Goal: Information Seeking & Learning: Learn about a topic

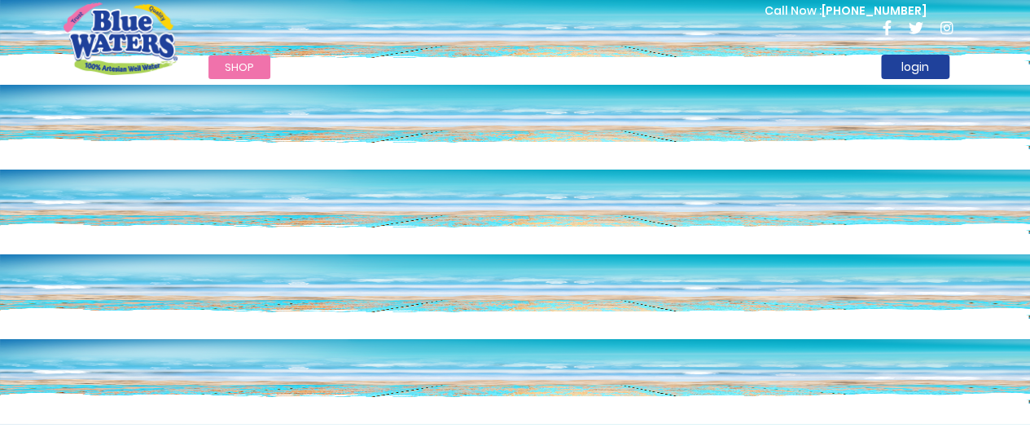
click at [91, 42] on img "store logo" at bounding box center [121, 38] width 114 height 72
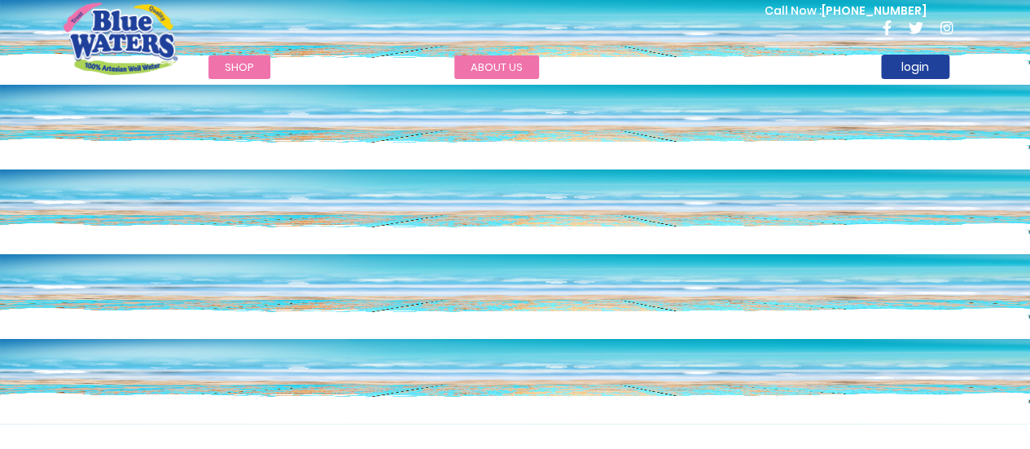
click at [485, 60] on link "about us" at bounding box center [496, 67] width 85 height 24
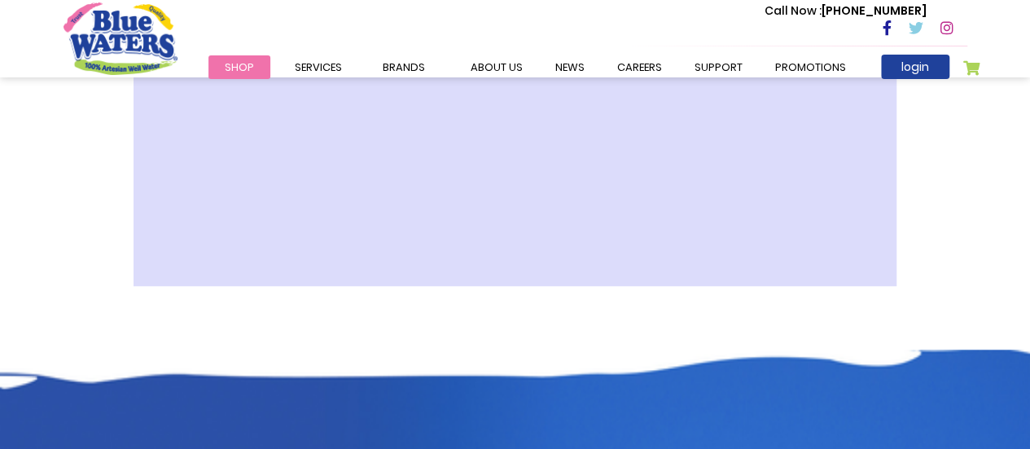
scroll to position [788, 0]
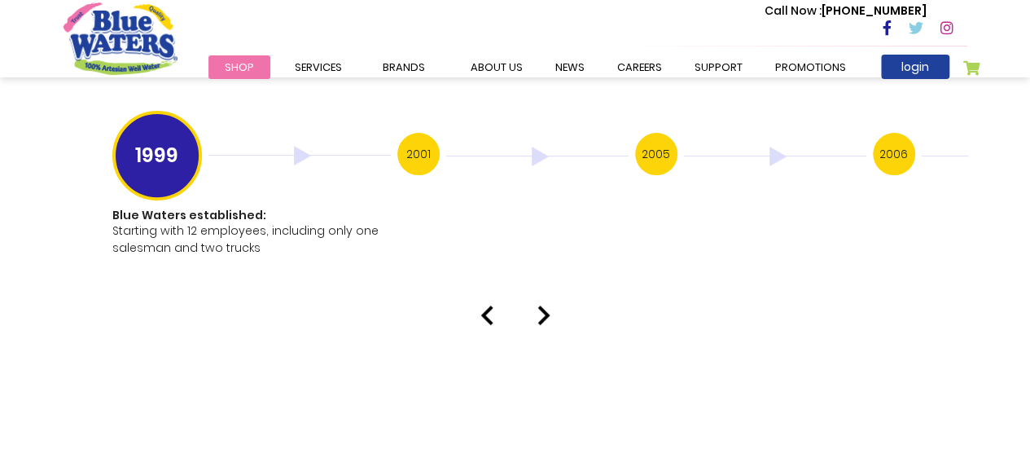
scroll to position [3339, 0]
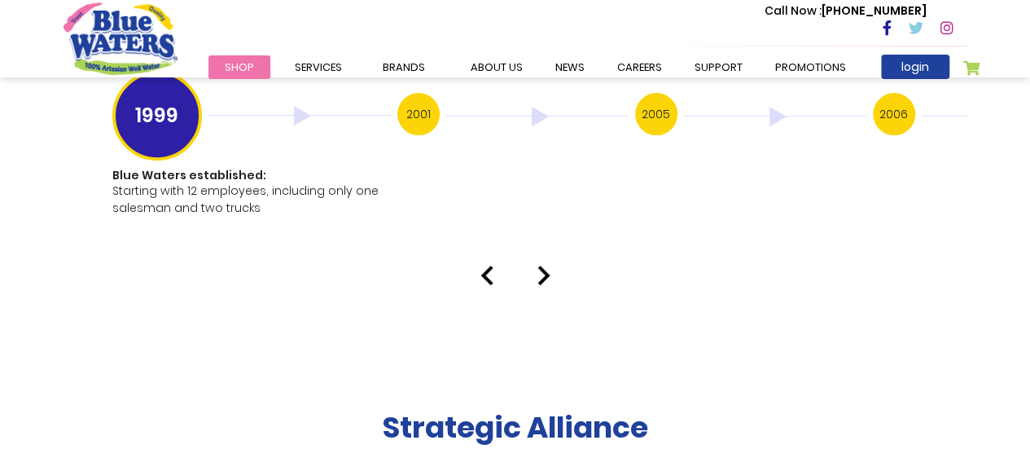
click at [551, 265] on div at bounding box center [515, 275] width 928 height 20
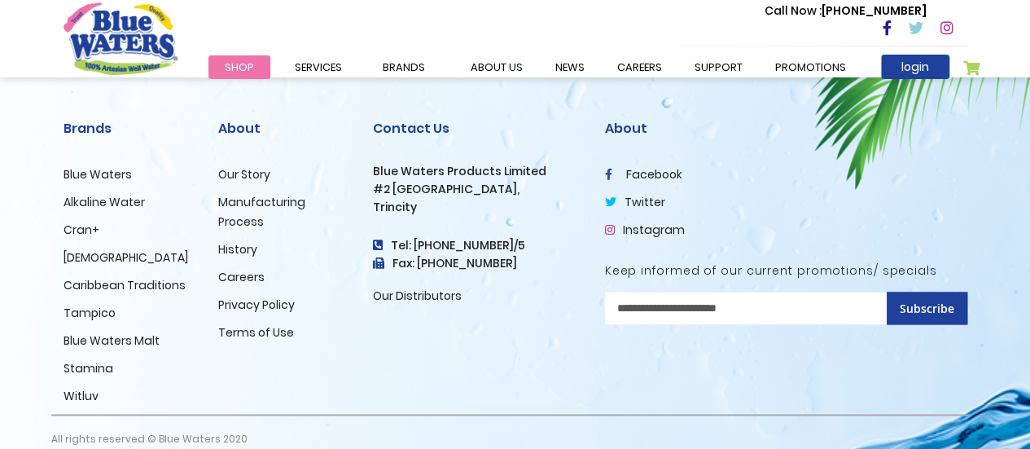
scroll to position [4147, 0]
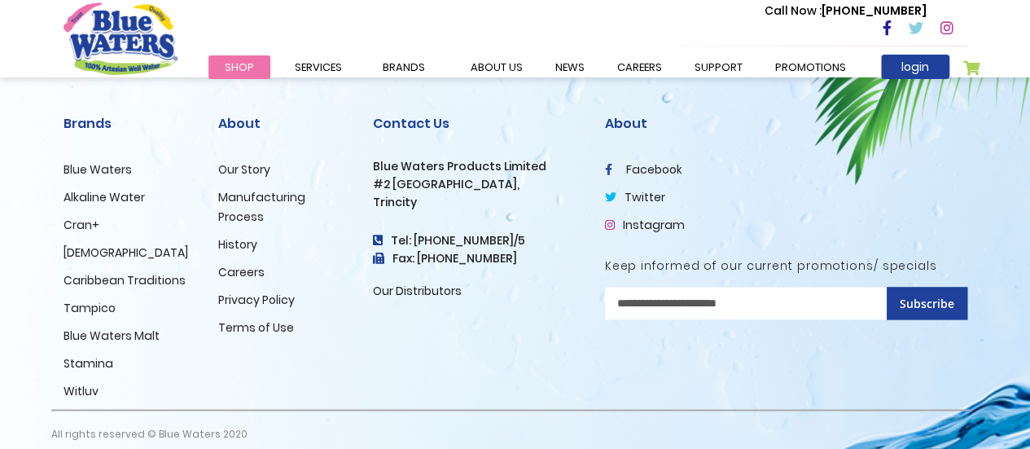
click at [232, 161] on link "Our Story" at bounding box center [244, 169] width 52 height 16
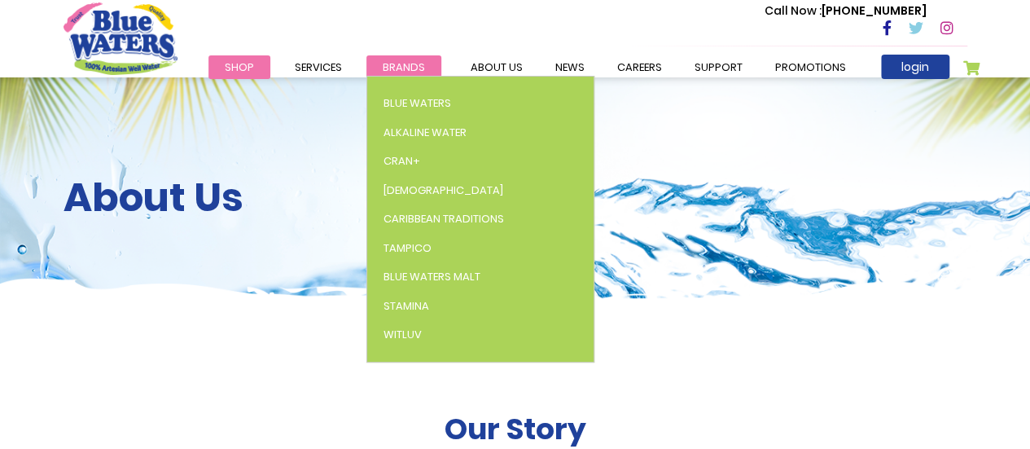
click at [417, 69] on span "Brands" at bounding box center [404, 66] width 42 height 15
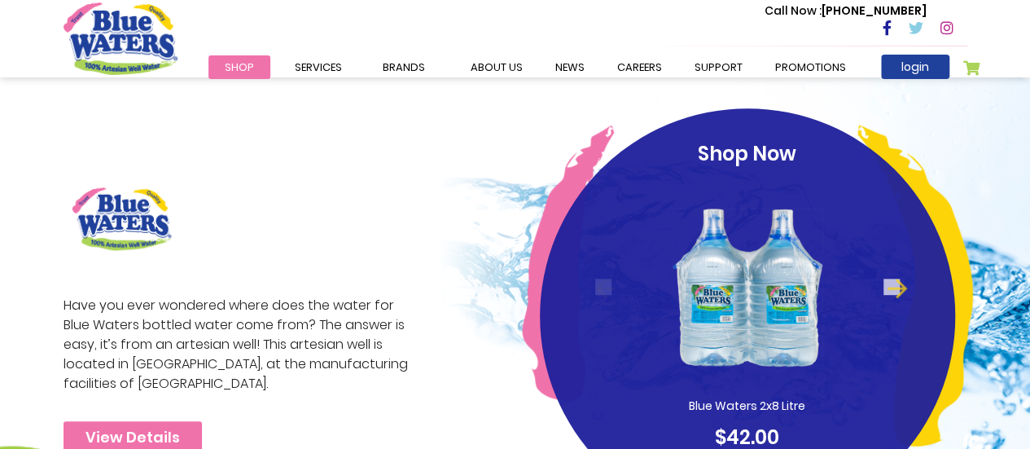
scroll to position [326, 0]
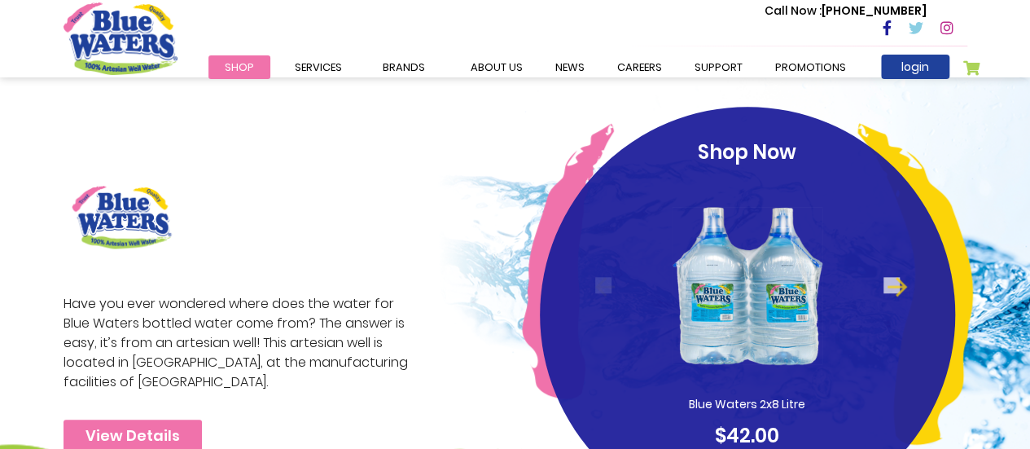
click at [129, 198] on img at bounding box center [122, 217] width 116 height 81
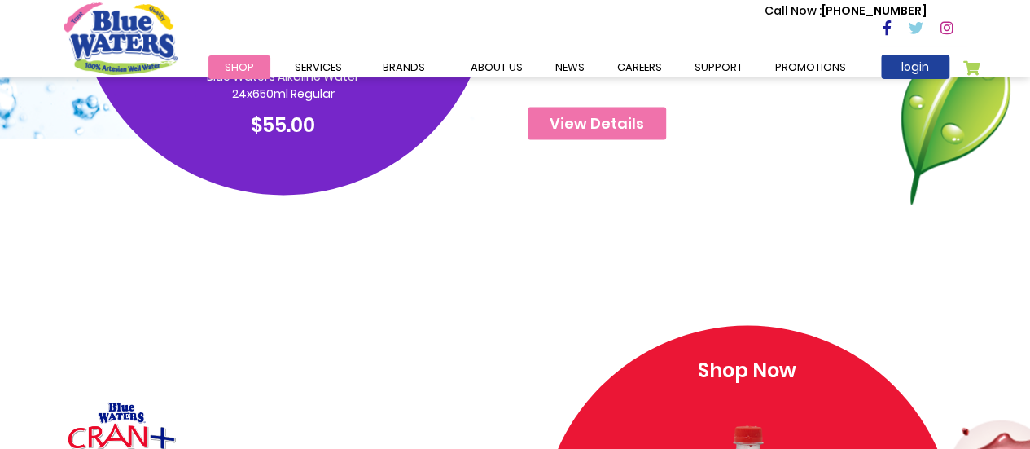
scroll to position [1303, 0]
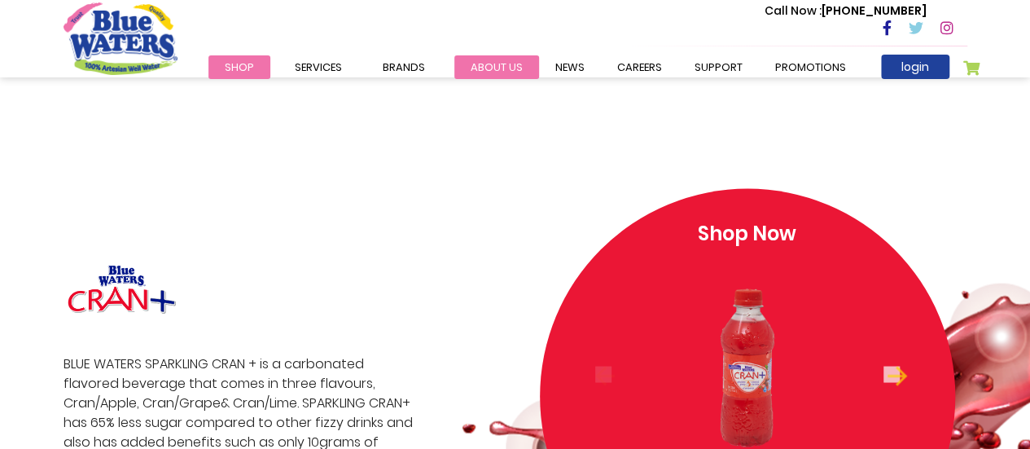
click at [477, 66] on link "about us" at bounding box center [496, 67] width 85 height 24
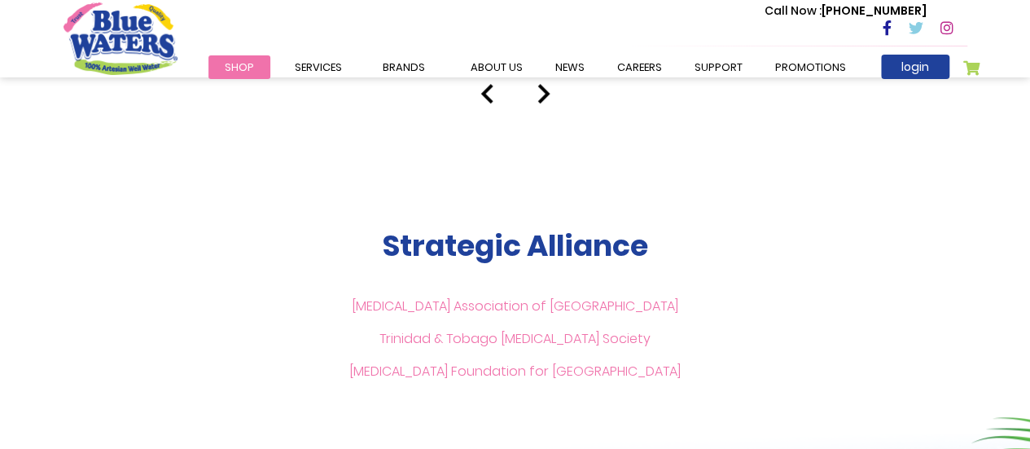
scroll to position [3495, 0]
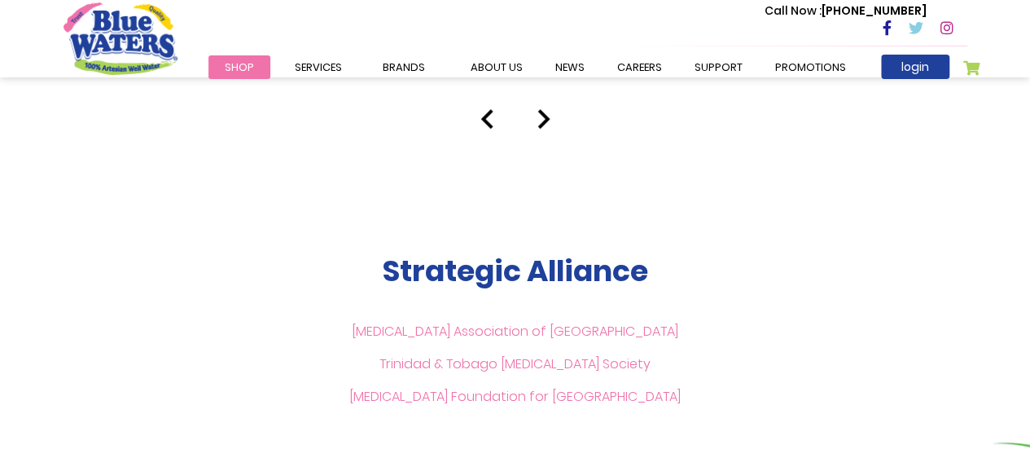
click at [551, 323] on p "Diabetes Association of Trinidad & Tobago Trinidad & Tobago Cancer Society Panc…" at bounding box center [514, 364] width 331 height 98
click at [552, 322] on link "[MEDICAL_DATA] Association of [GEOGRAPHIC_DATA]" at bounding box center [515, 331] width 327 height 19
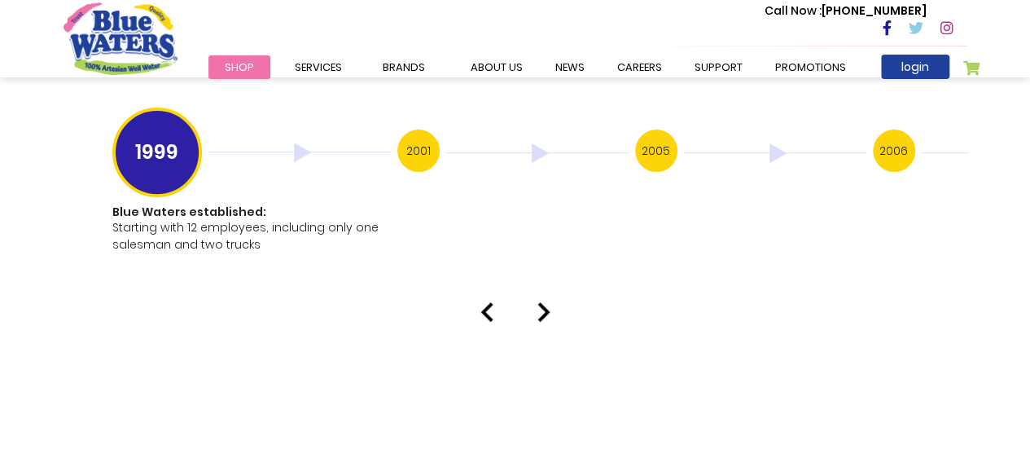
scroll to position [3251, 0]
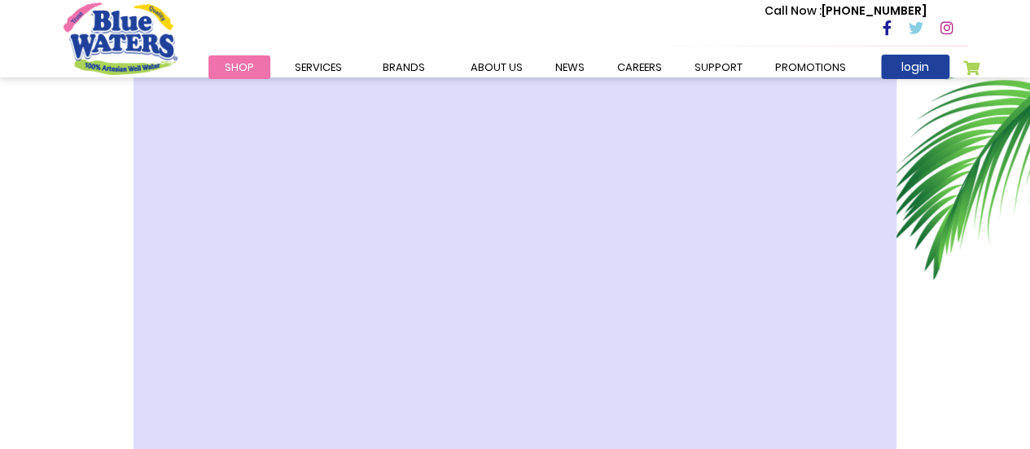
scroll to position [397, 0]
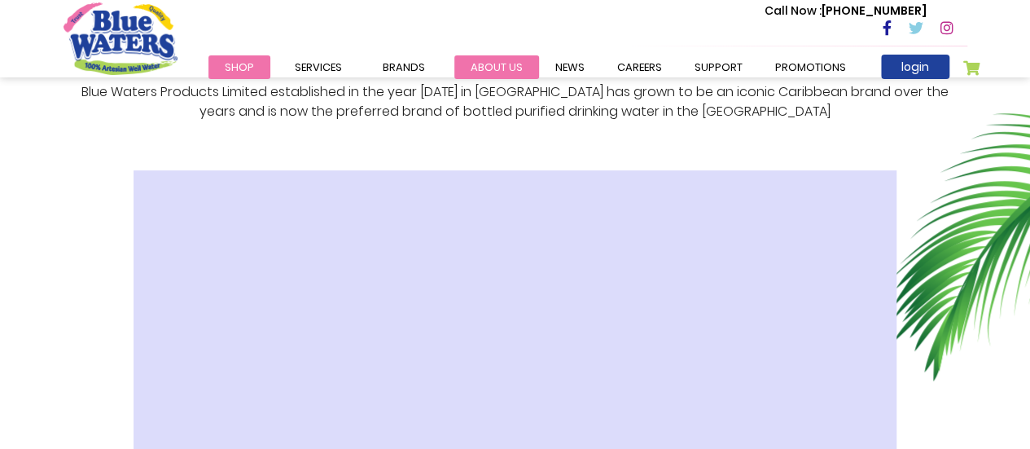
click at [495, 67] on link "about us" at bounding box center [496, 67] width 85 height 24
